Goal: Check status: Check status

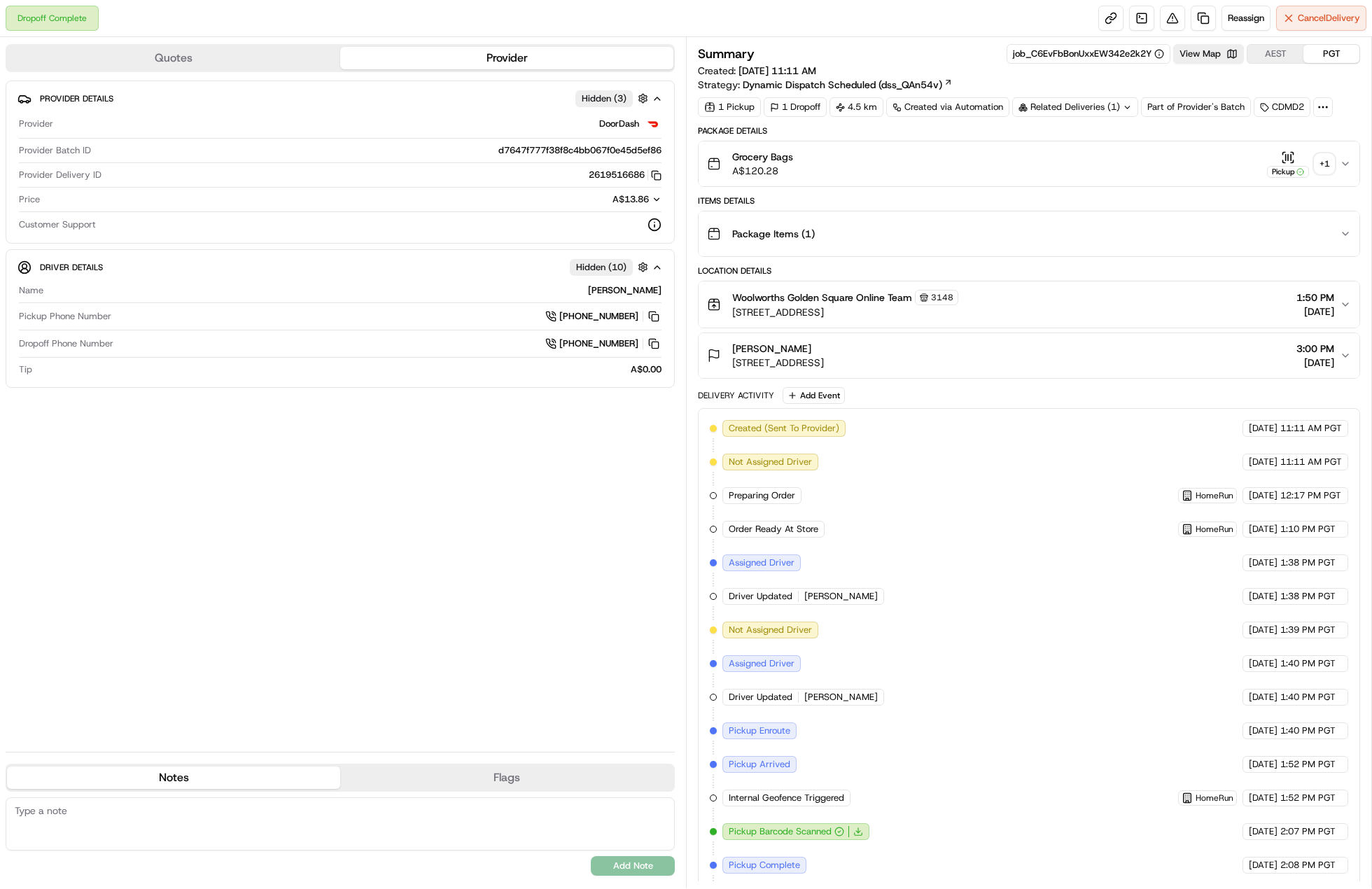
click at [1323, 162] on div "+ 1" at bounding box center [1324, 163] width 19 height 19
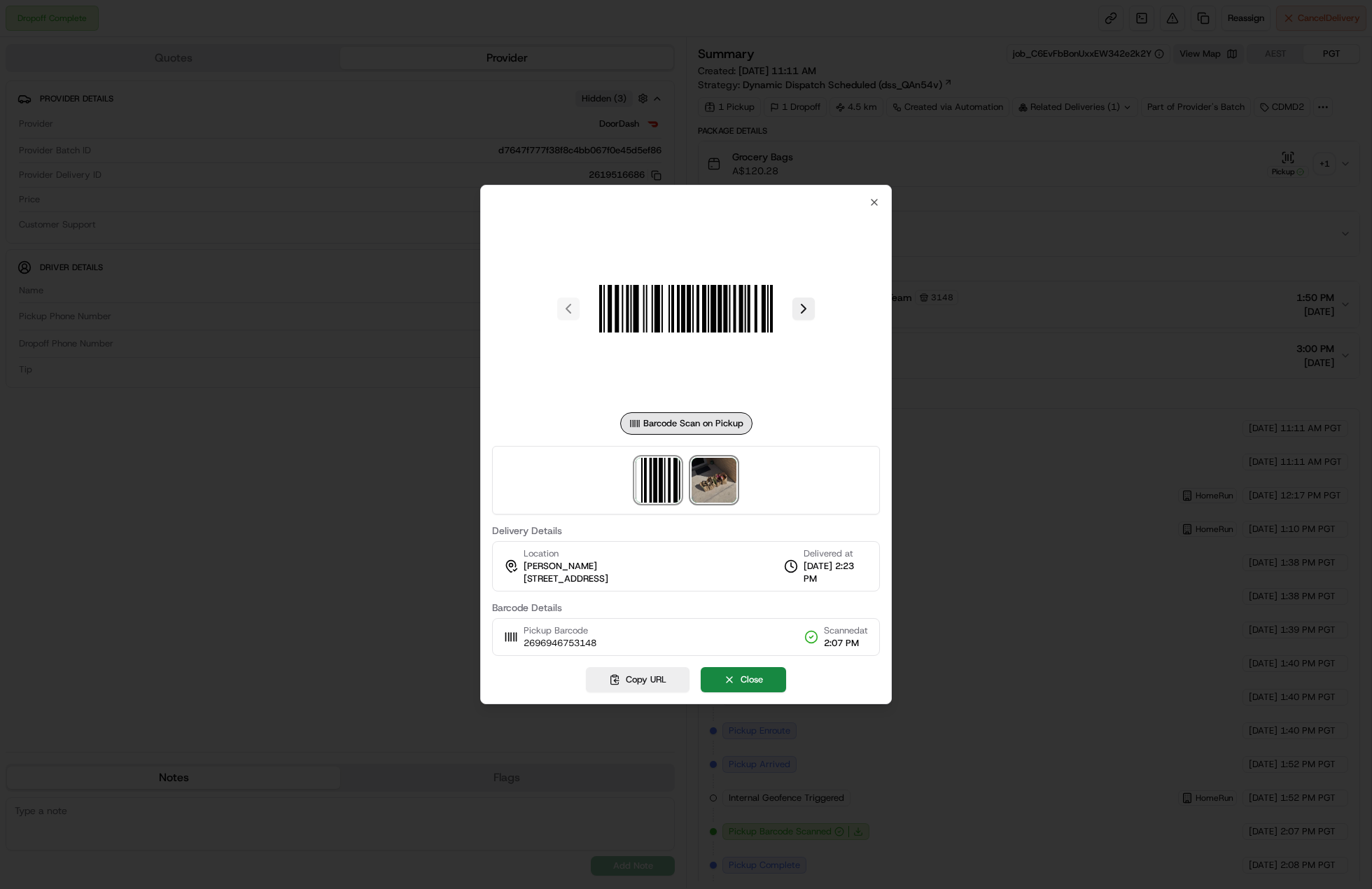
click at [733, 481] on img at bounding box center [714, 480] width 45 height 45
click at [1013, 206] on div at bounding box center [686, 444] width 1372 height 889
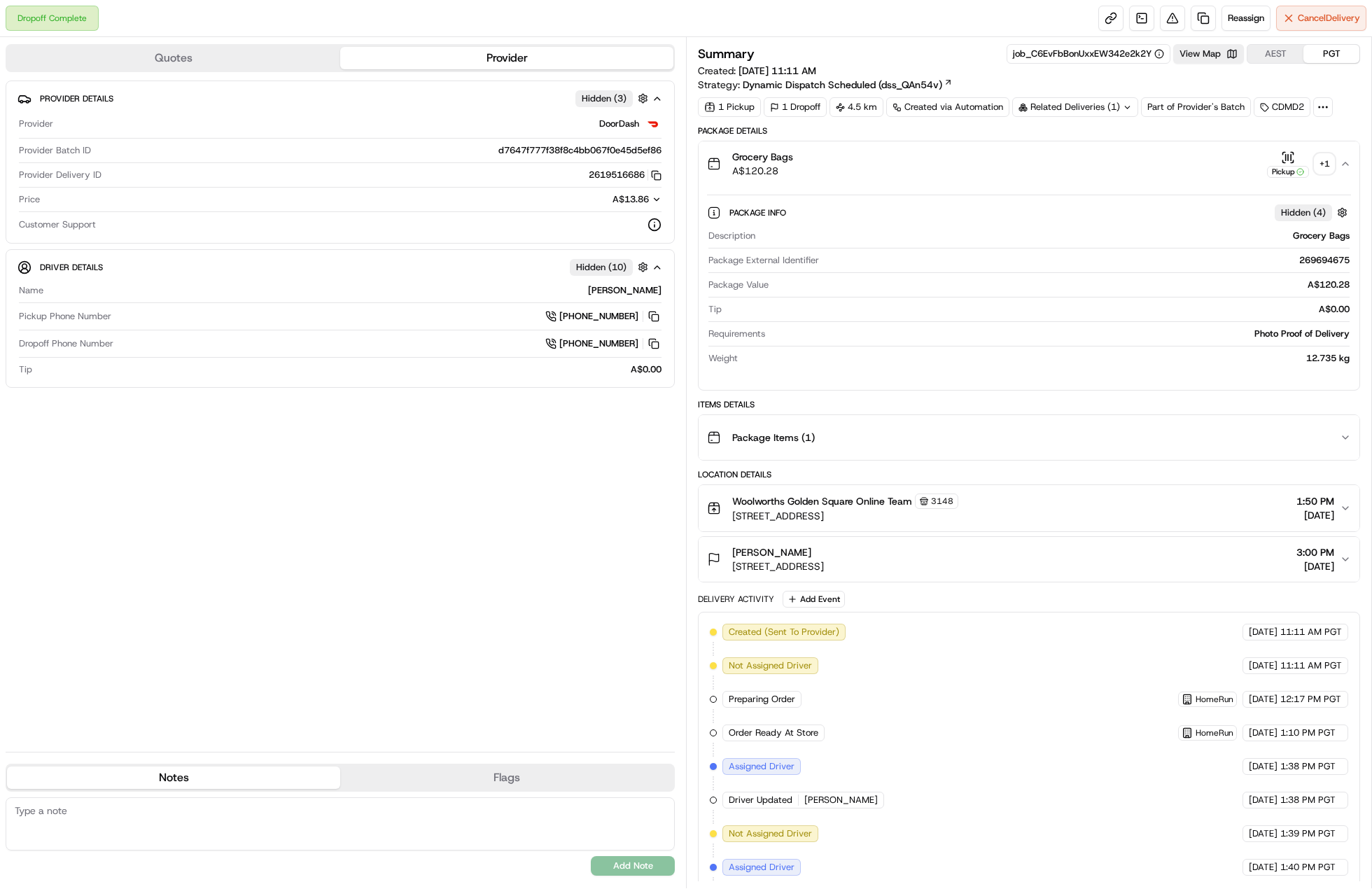
click at [1071, 101] on div "Related Deliveries (1)" at bounding box center [1074, 106] width 126 height 19
click at [1010, 133] on td "Order" at bounding box center [992, 138] width 35 height 24
drag, startPoint x: 1132, startPoint y: 159, endPoint x: 1070, endPoint y: 155, distance: 62.1
click at [1070, 156] on div "270060057" at bounding box center [1143, 162] width 148 height 13
copy span "270060057"
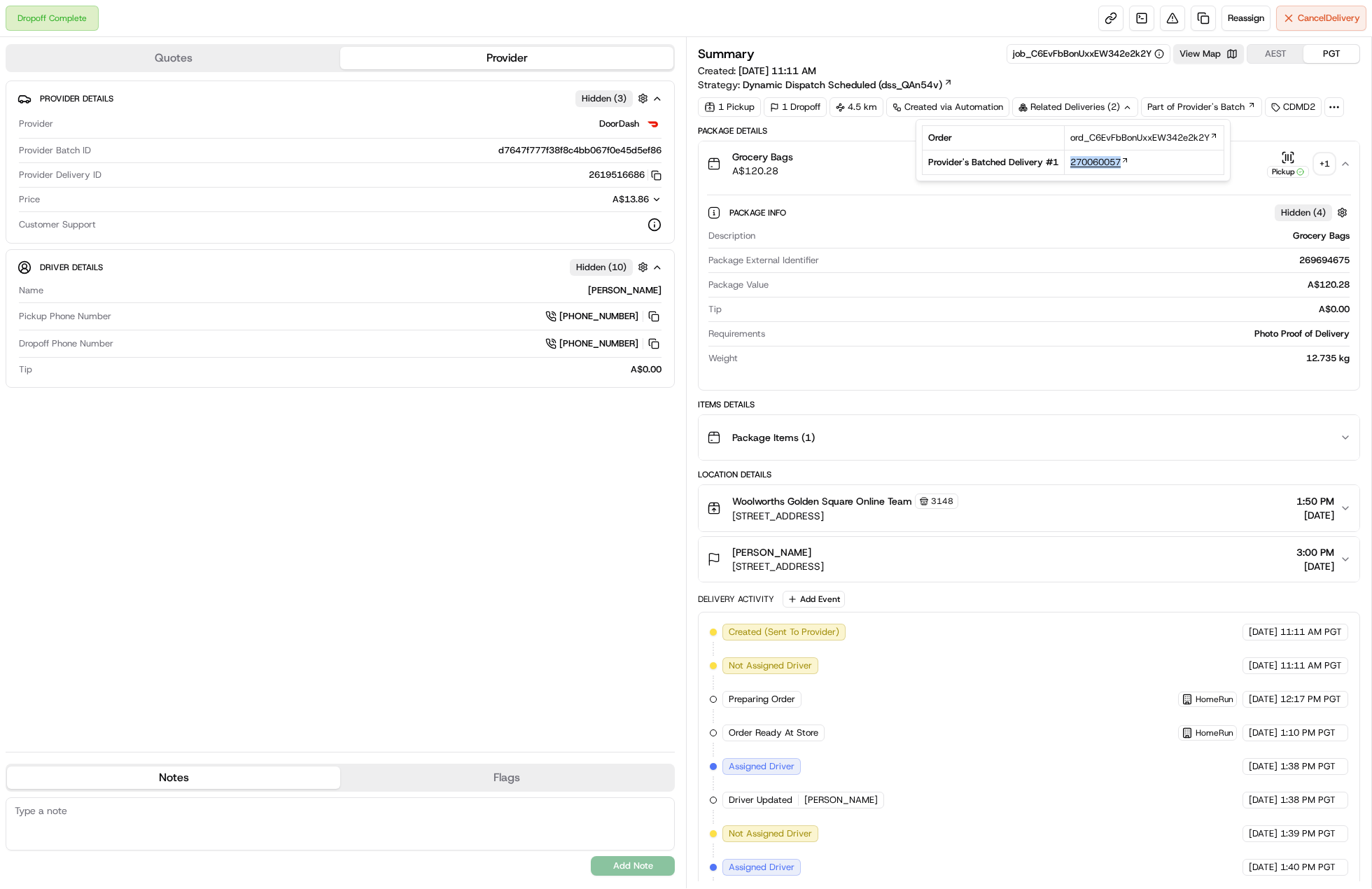
click at [1080, 159] on span "270060057" at bounding box center [1095, 162] width 51 height 13
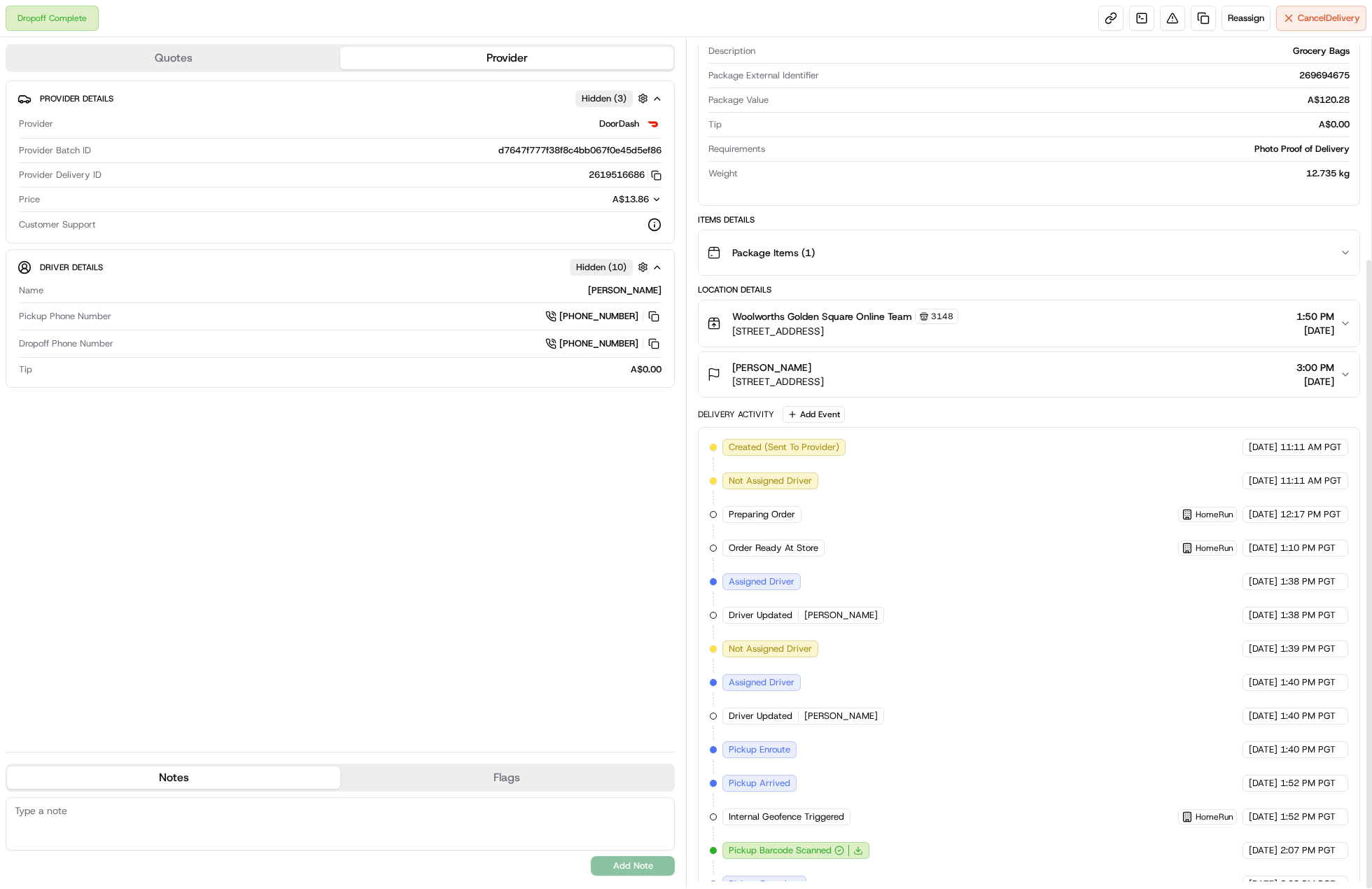
scroll to position [297, 0]
